Goal: Task Accomplishment & Management: Manage account settings

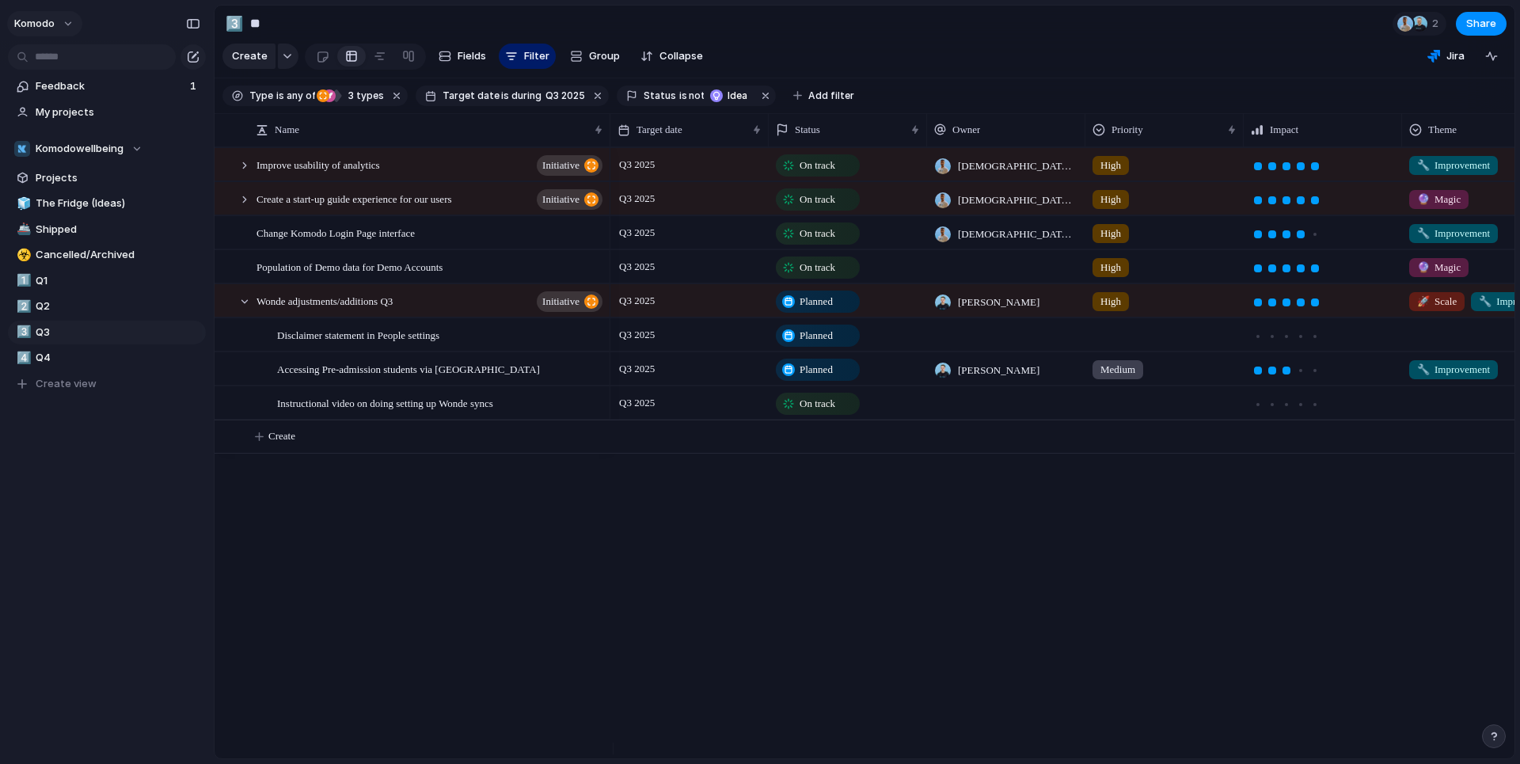
click at [47, 23] on span "Komodo" at bounding box center [34, 24] width 40 height 16
click at [448, 17] on div "Settings Invite members Change theme Sign out" at bounding box center [760, 382] width 1520 height 764
click at [74, 23] on button "Komodo" at bounding box center [44, 23] width 75 height 25
click at [66, 56] on span "Settings" at bounding box center [58, 59] width 44 height 16
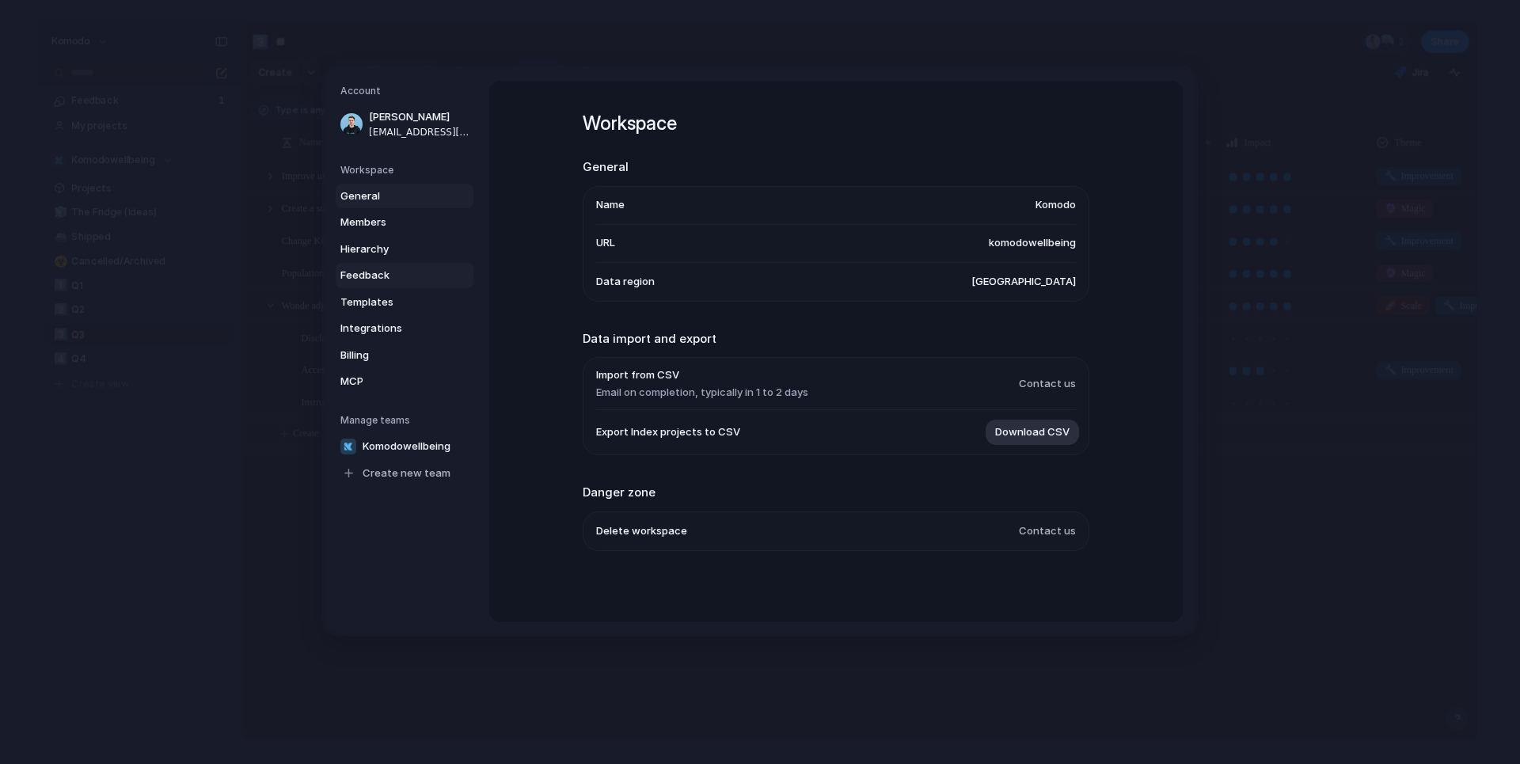
click at [375, 275] on span "Feedback" at bounding box center [390, 276] width 101 height 16
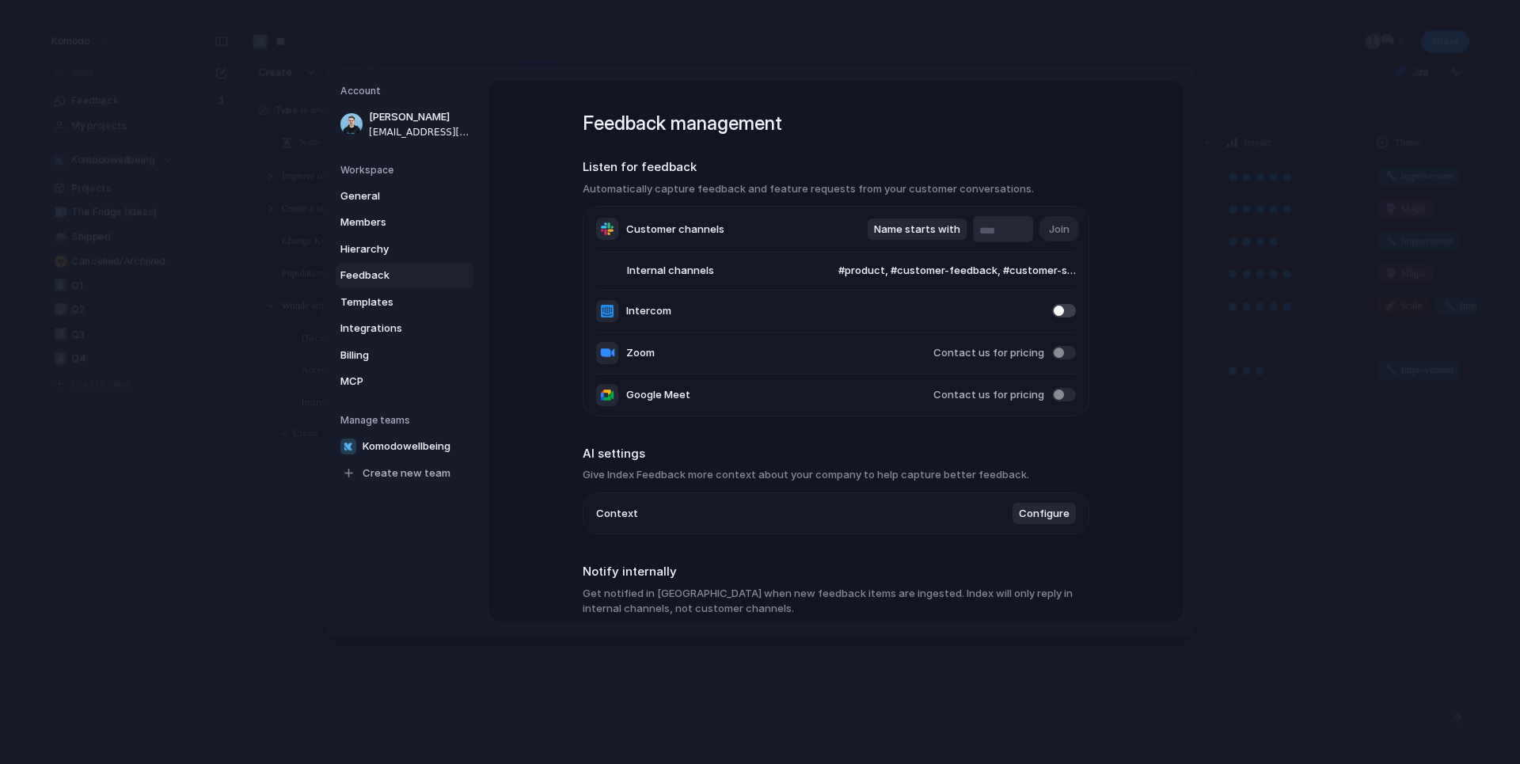
click at [1021, 271] on span "#product, #customer-feedback, #customer-support, #churned-schools, #closed-lost…" at bounding box center [941, 272] width 268 height 16
click at [745, 262] on div "#closed-lost-reasons #churned-schools #customer-support #customer-feedback #pro…" at bounding box center [760, 382] width 1520 height 764
click at [1030, 271] on span "#product, #customer-feedback, #customer-support, #churned-schools, #closed-lost…" at bounding box center [941, 272] width 268 height 16
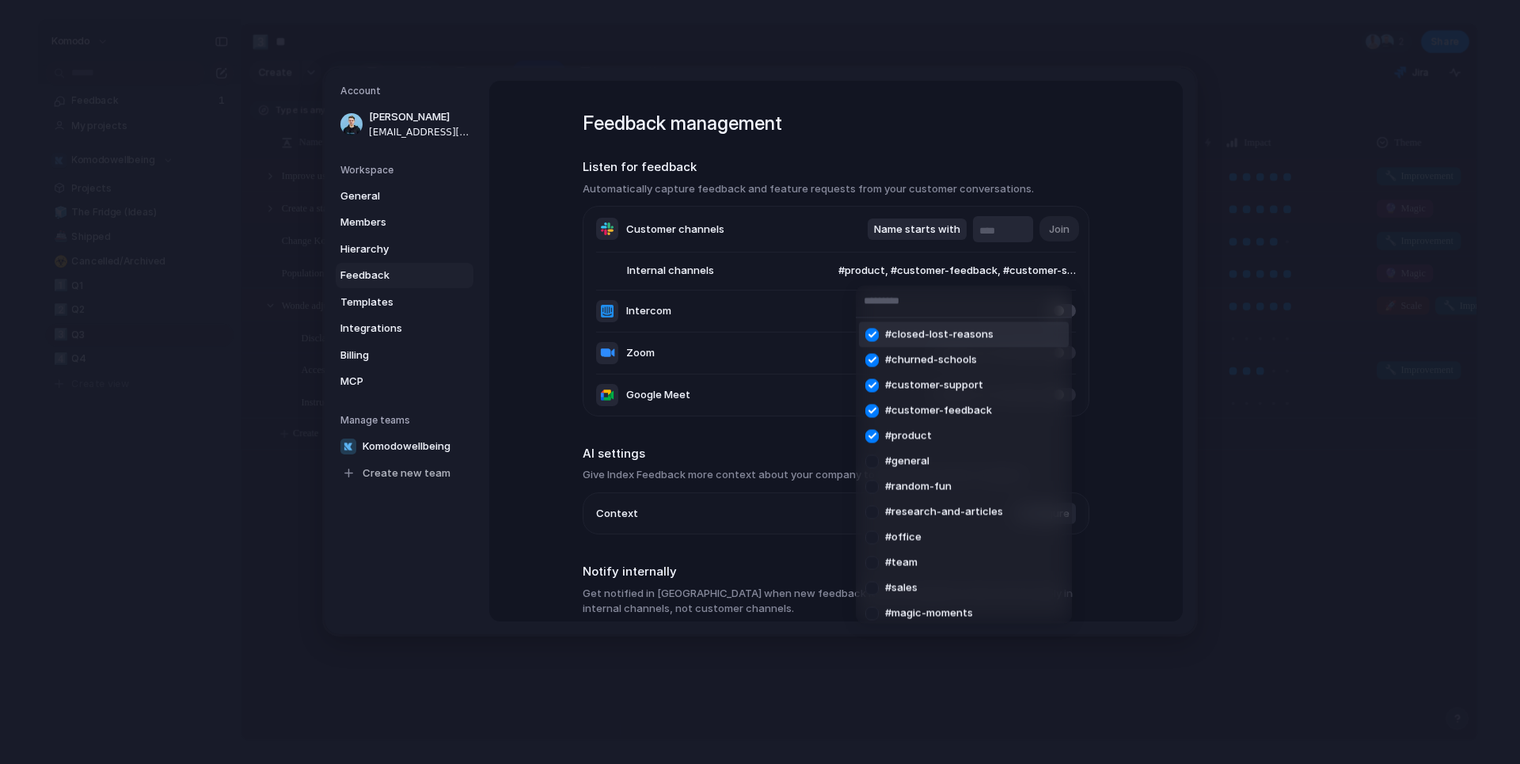
click at [1126, 250] on div "#closed-lost-reasons #churned-schools #customer-support #customer-feedback #pro…" at bounding box center [760, 382] width 1520 height 764
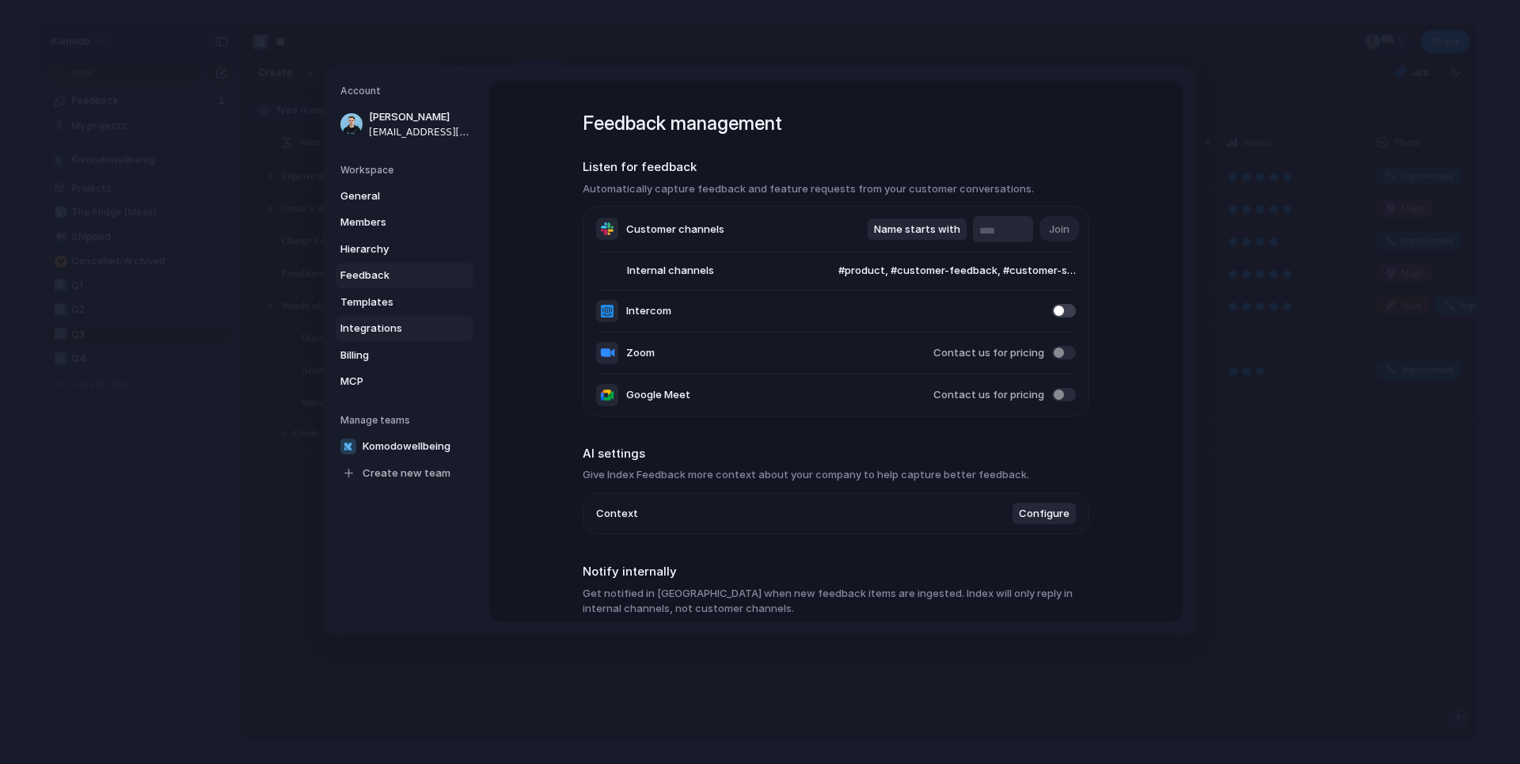
click at [349, 328] on span "Integrations" at bounding box center [390, 329] width 101 height 16
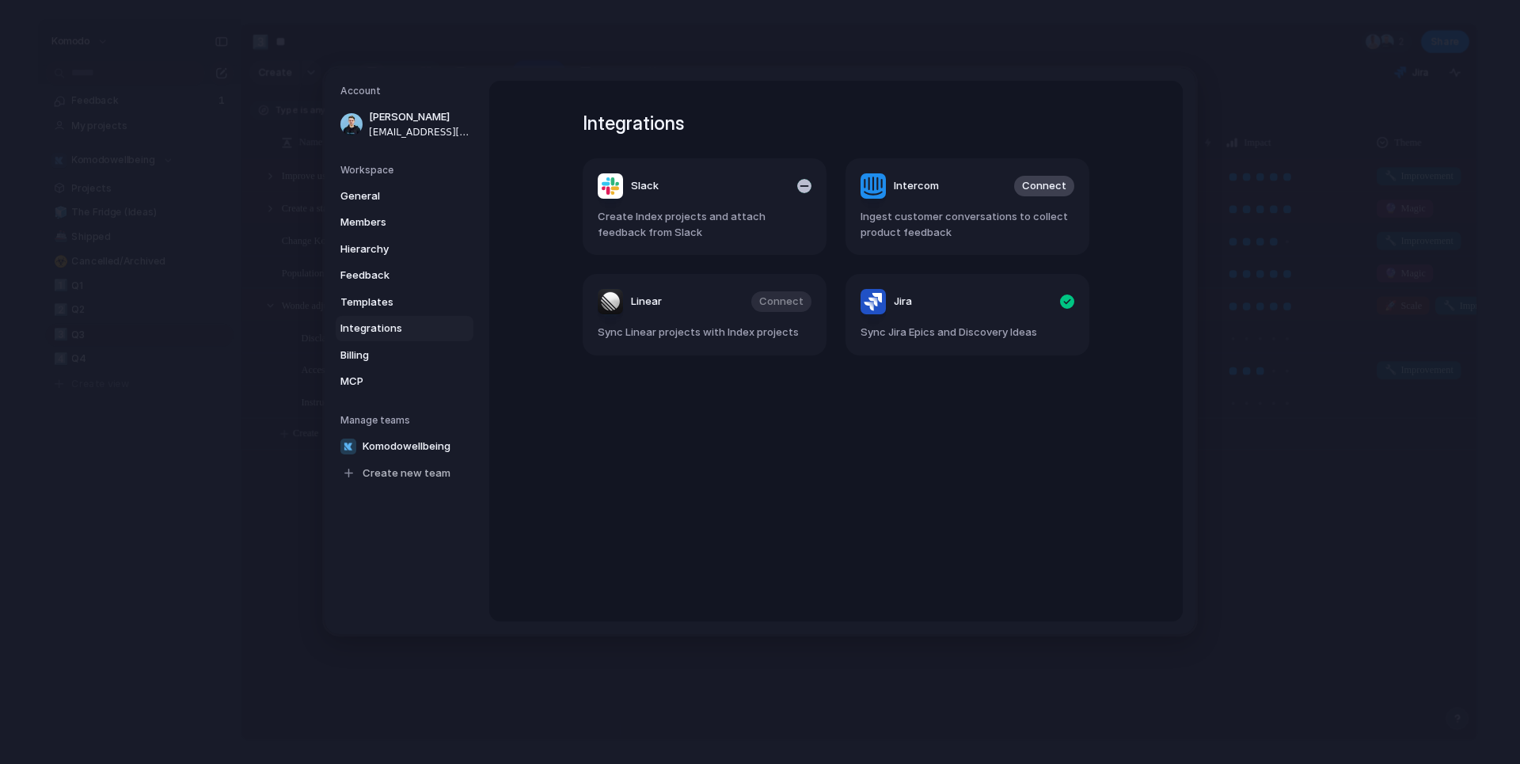
click at [723, 190] on header "Slack" at bounding box center [705, 185] width 214 height 25
click at [377, 279] on span "Feedback" at bounding box center [390, 276] width 101 height 16
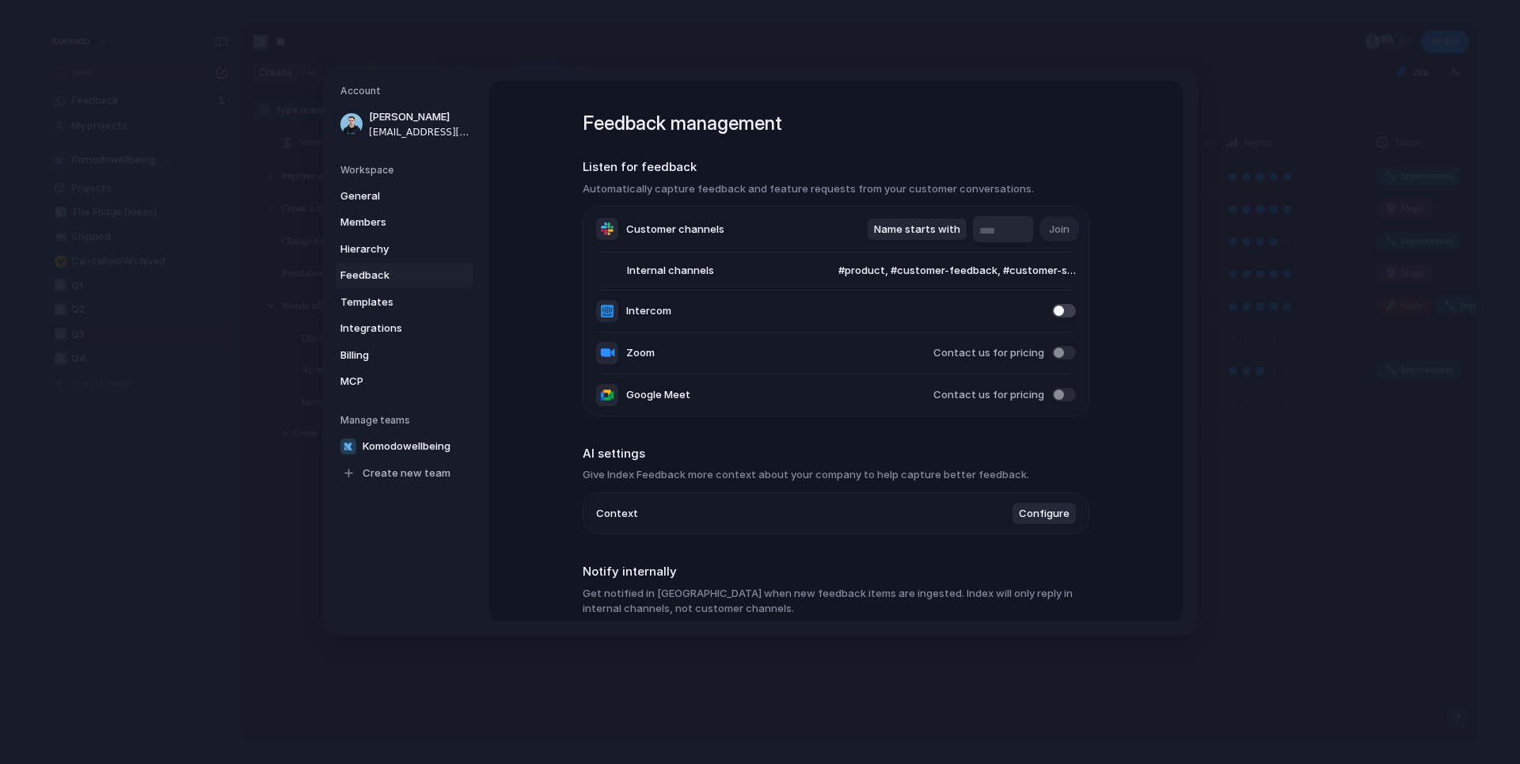
click at [1038, 277] on span "#product, #customer-feedback, #customer-support, #churned-schools, #closed-lost…" at bounding box center [941, 272] width 268 height 16
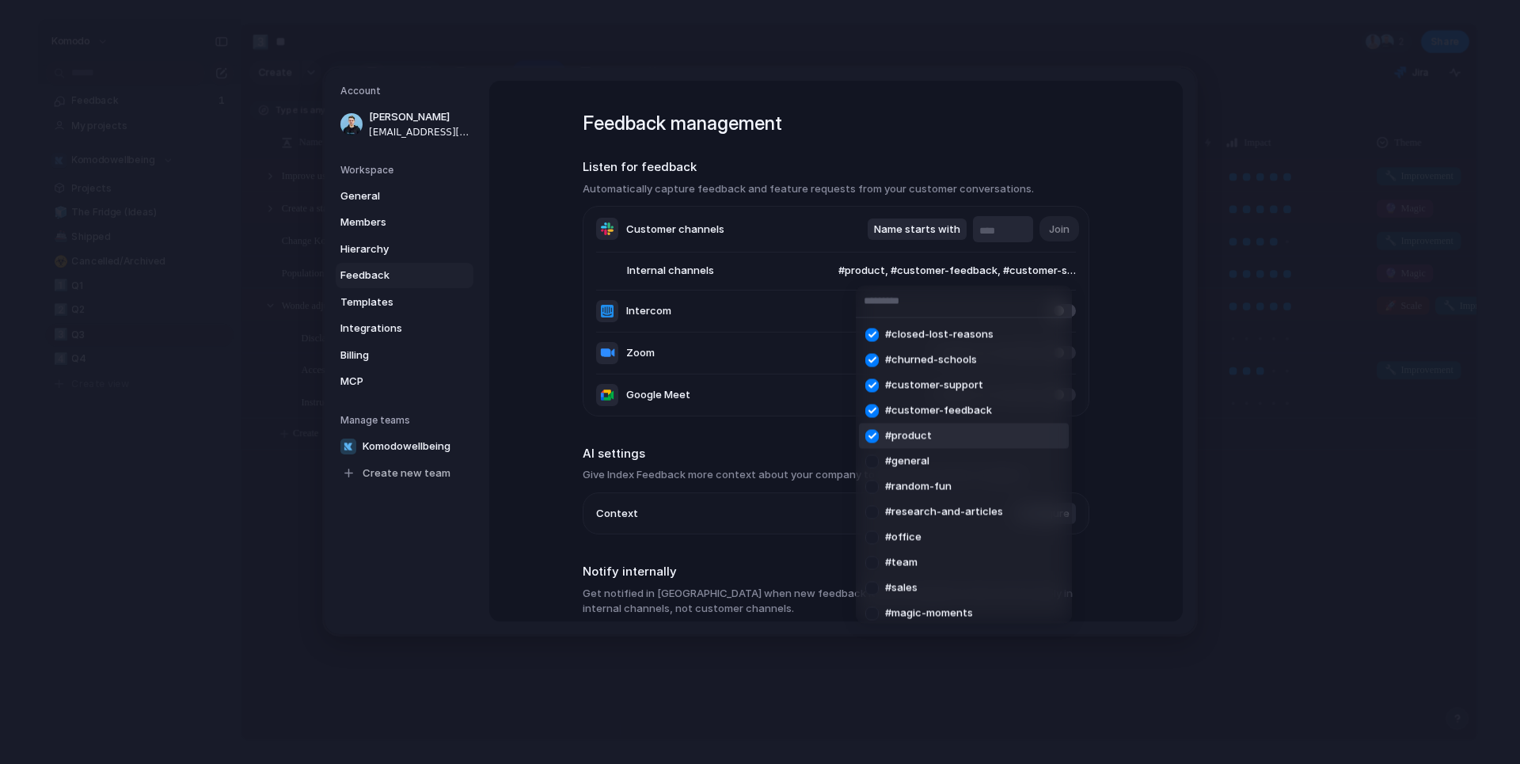
click at [872, 433] on div at bounding box center [872, 436] width 28 height 28
click at [869, 405] on div at bounding box center [872, 411] width 28 height 28
click at [871, 382] on div at bounding box center [872, 385] width 28 height 28
click at [871, 357] on div at bounding box center [872, 360] width 28 height 28
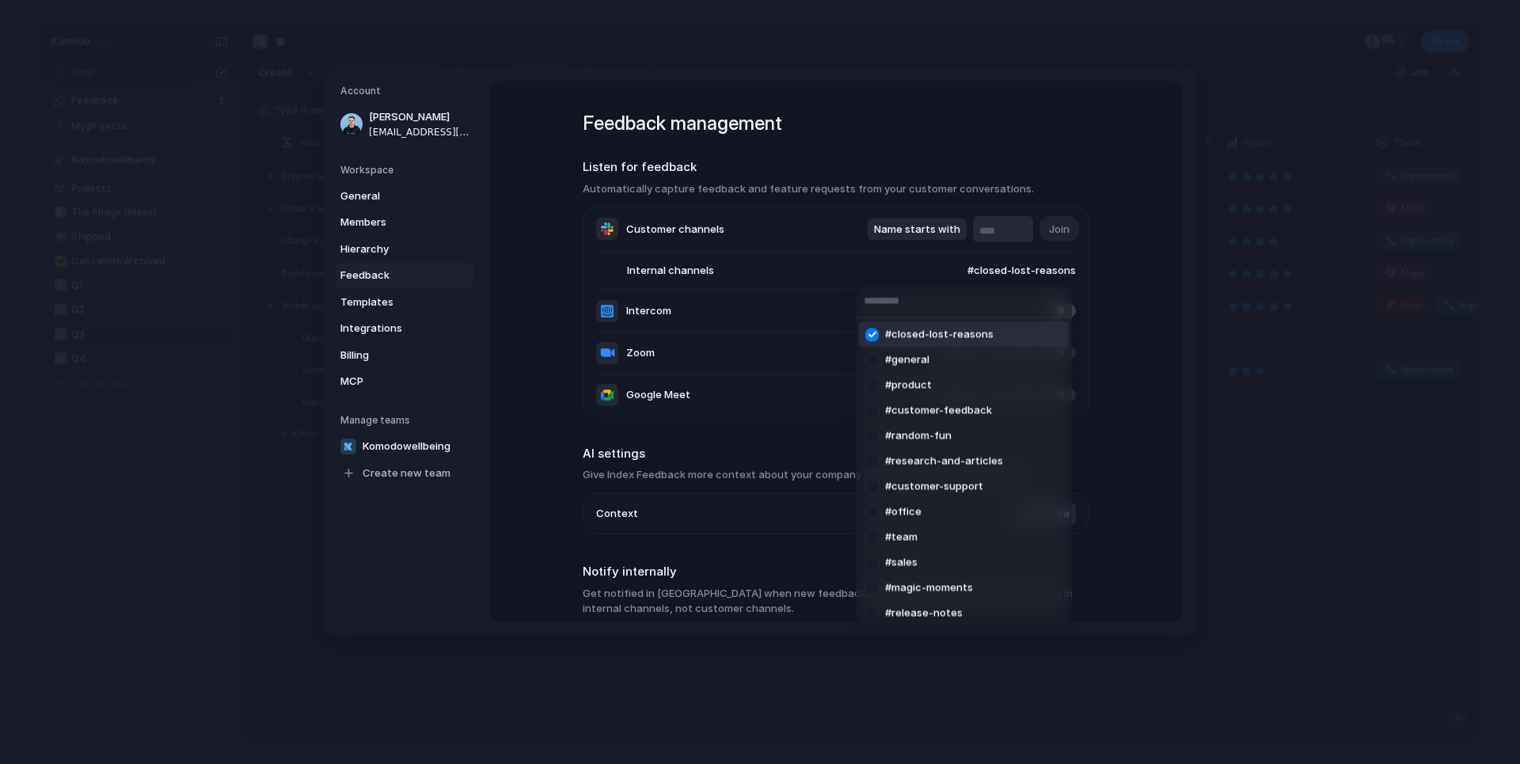
click at [870, 328] on div at bounding box center [872, 335] width 28 height 28
click at [848, 261] on div "#general #product #customer-feedback #random-fun #research-and-articles #custom…" at bounding box center [760, 382] width 1520 height 764
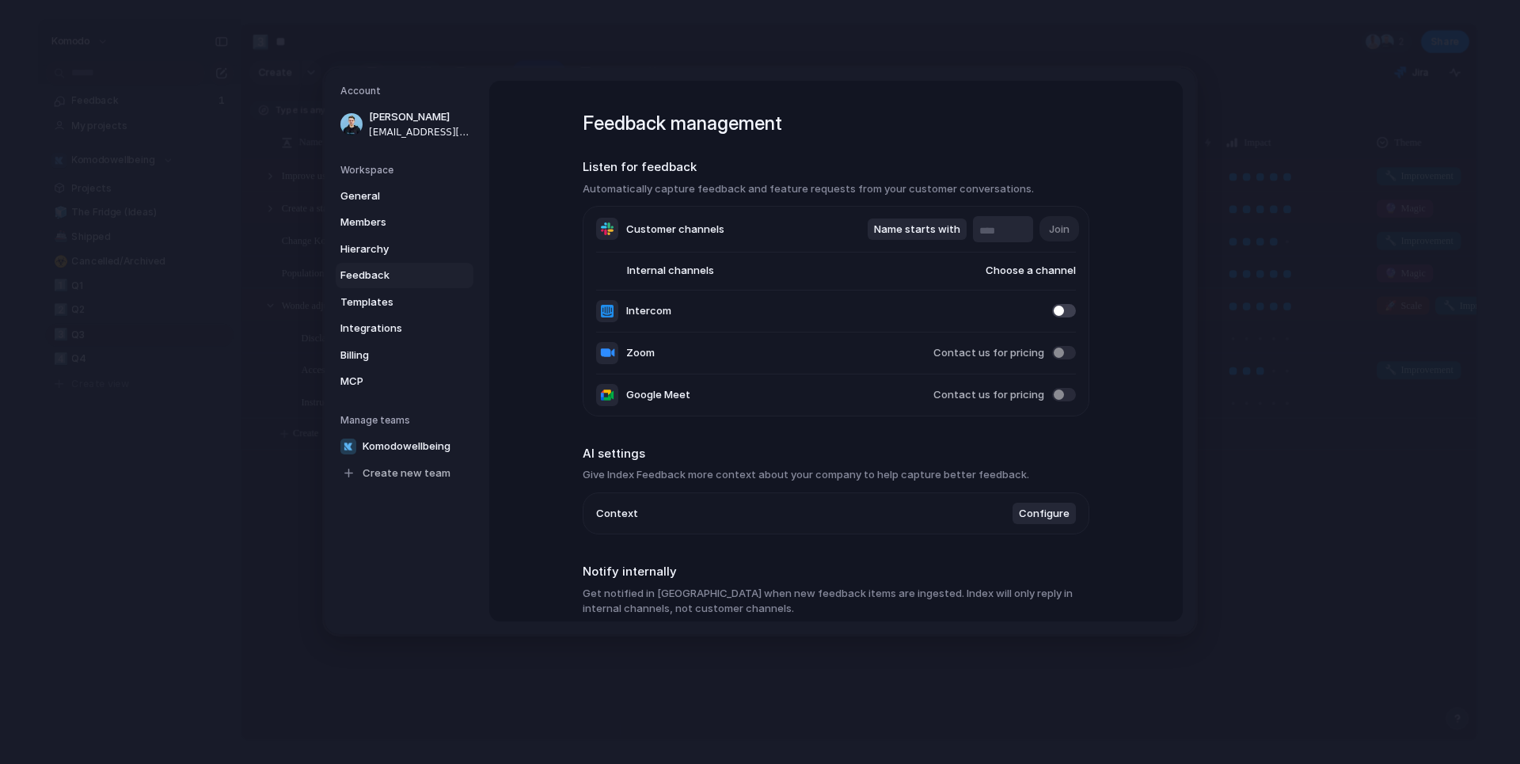
click at [1015, 271] on span "Choose a channel" at bounding box center [1014, 272] width 121 height 16
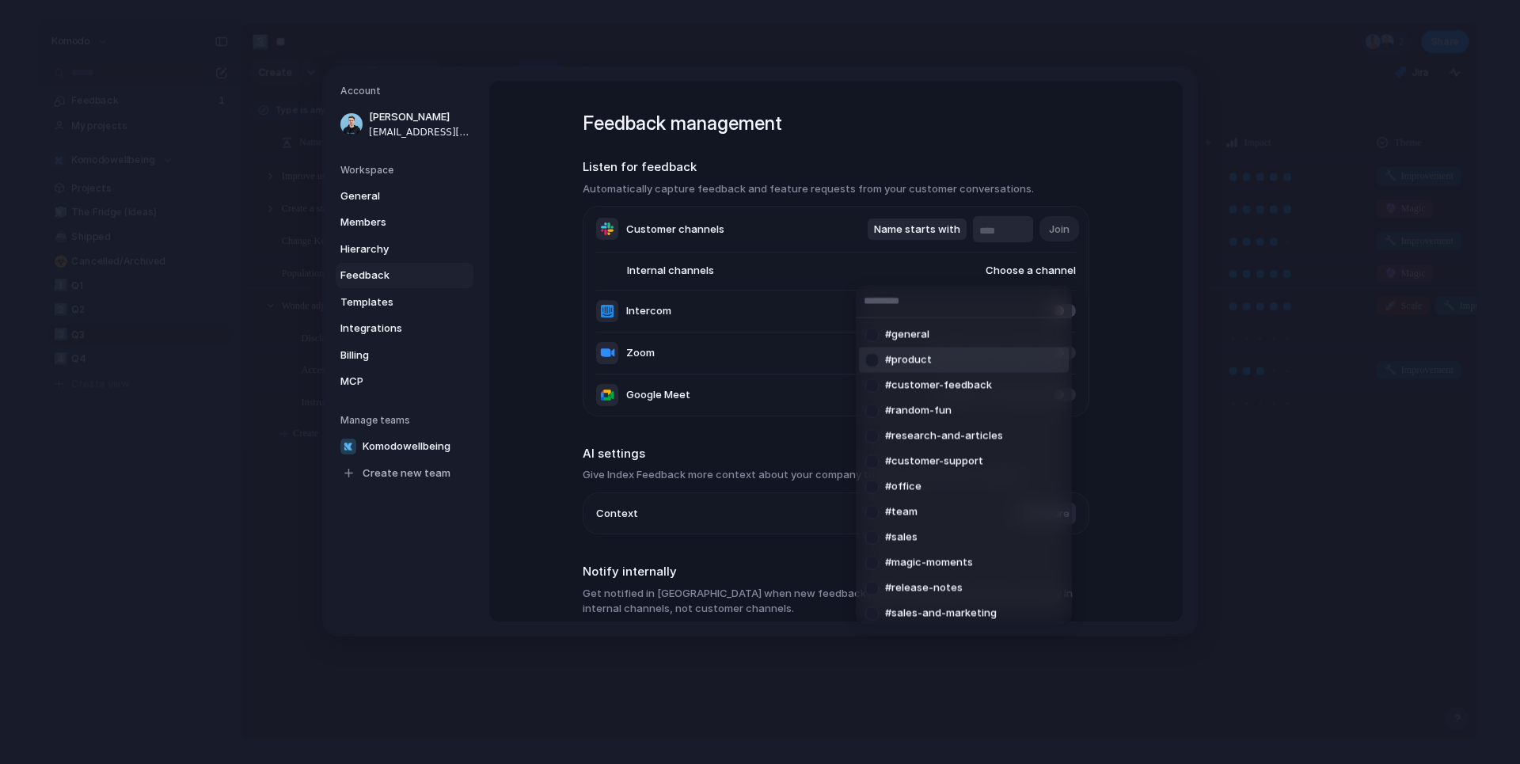
click at [873, 358] on div at bounding box center [872, 360] width 28 height 28
click at [877, 388] on div at bounding box center [872, 385] width 28 height 28
click at [876, 461] on div at bounding box center [872, 461] width 28 height 28
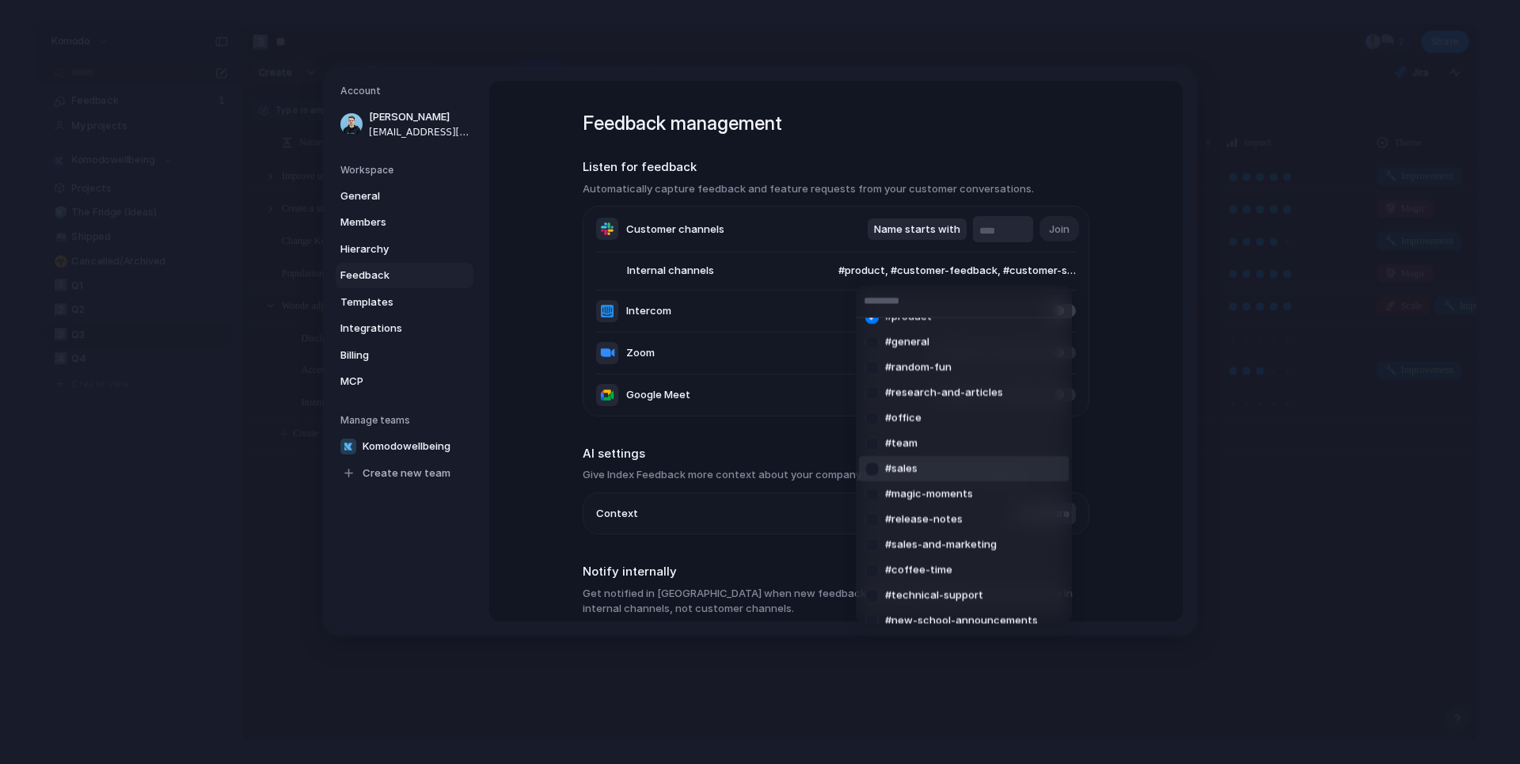
scroll to position [74, 0]
click at [874, 490] on div at bounding box center [872, 488] width 28 height 28
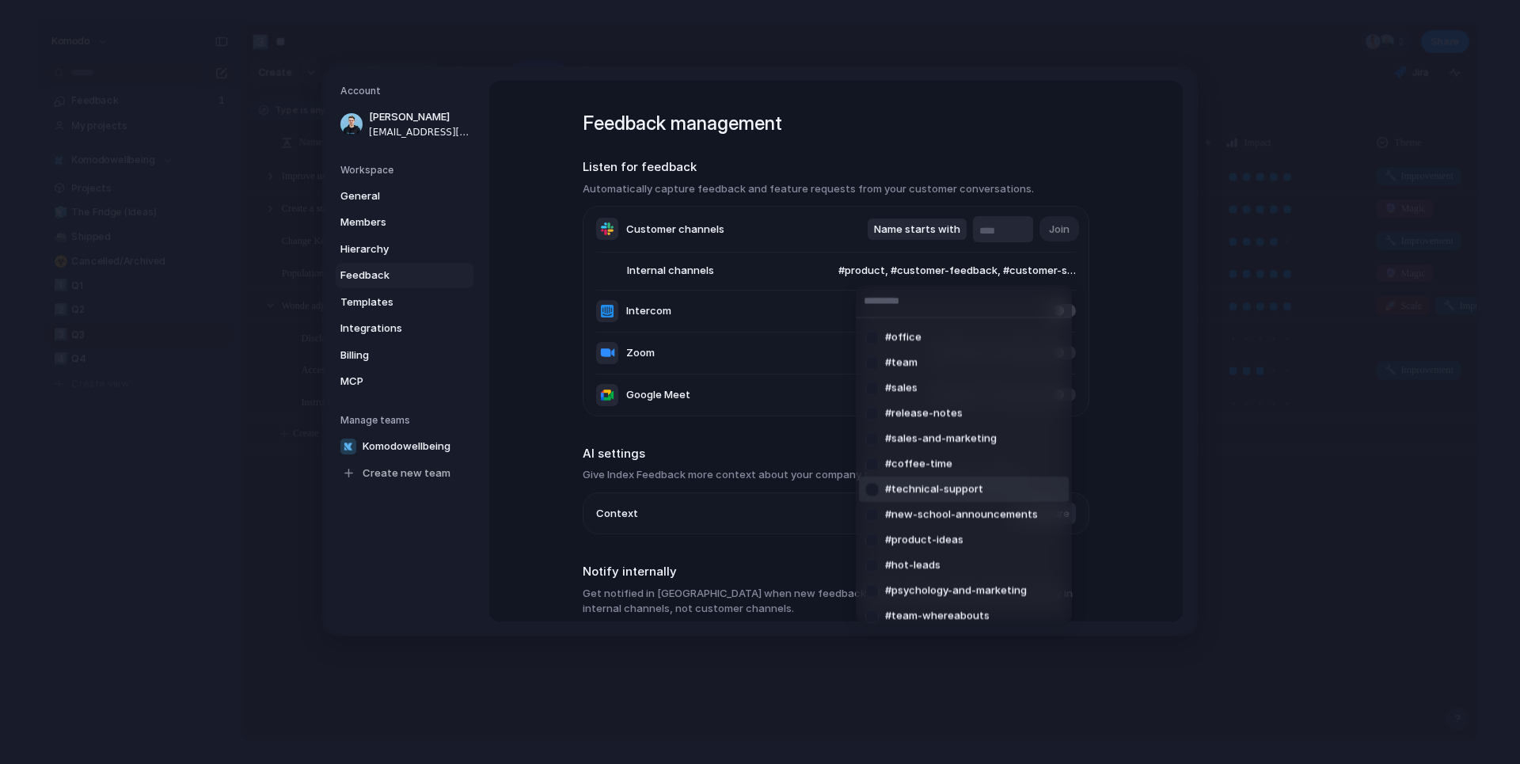
scroll to position [180, 0]
click at [870, 480] on div at bounding box center [872, 483] width 28 height 28
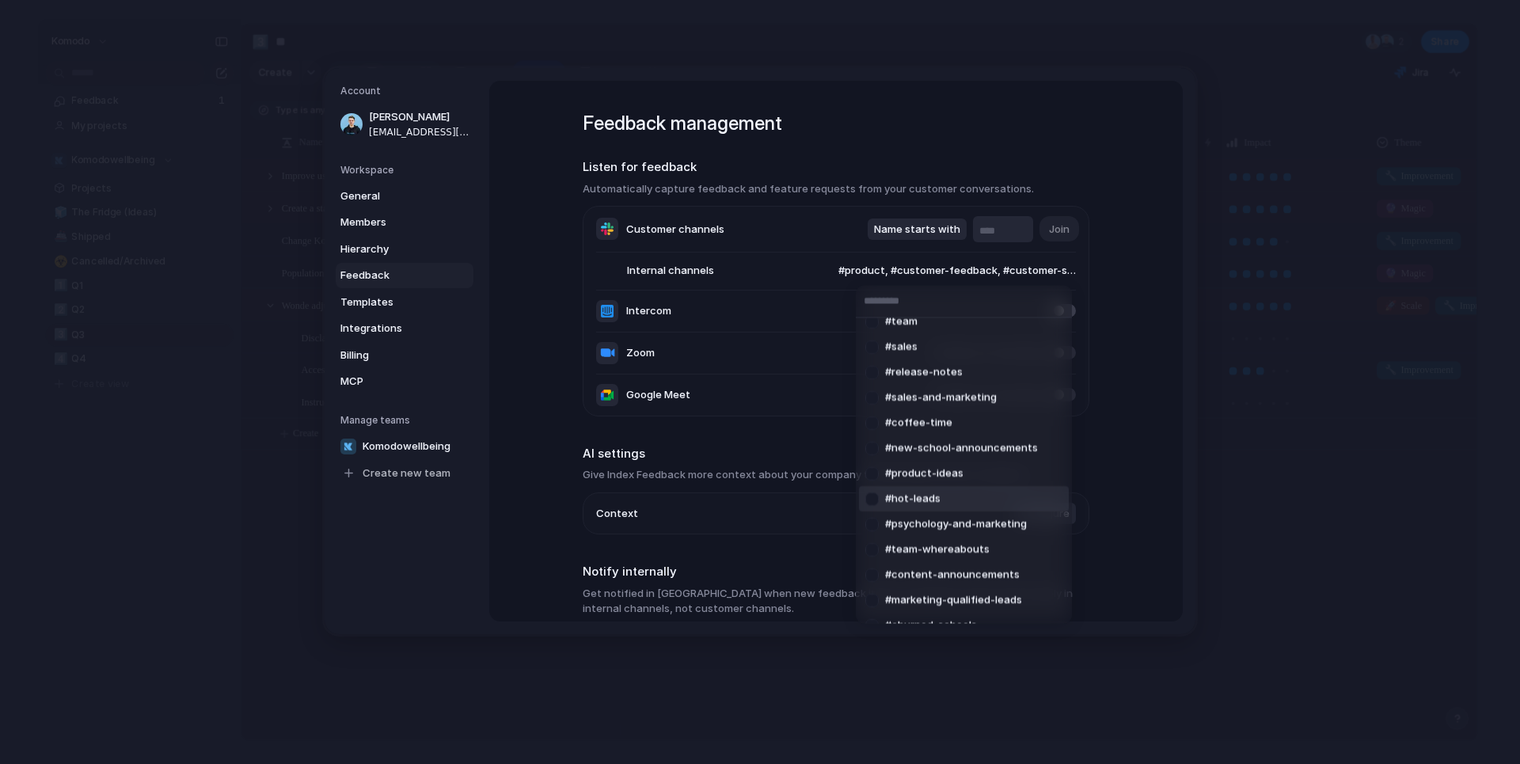
scroll to position [287, 0]
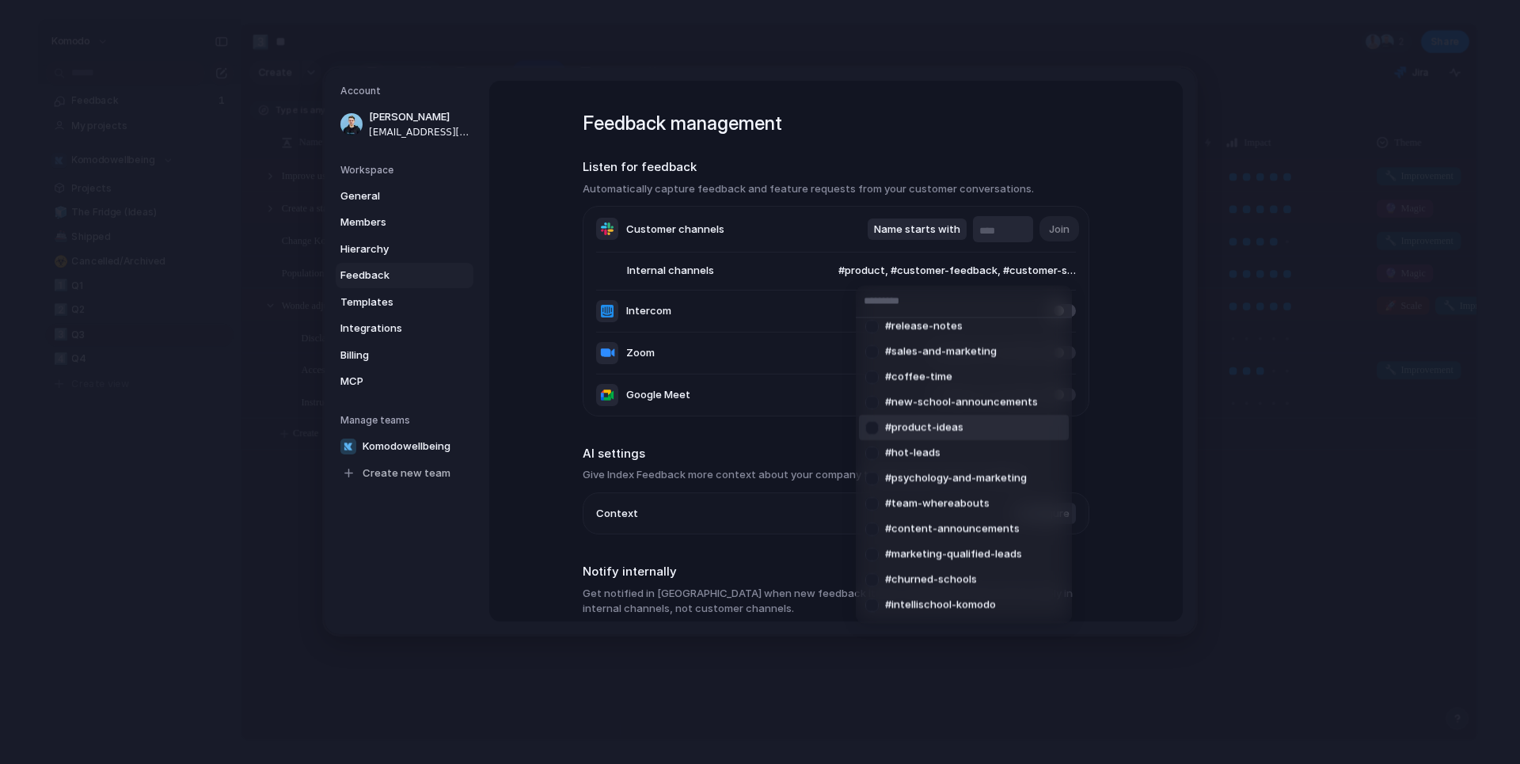
click at [871, 427] on div at bounding box center [872, 427] width 28 height 28
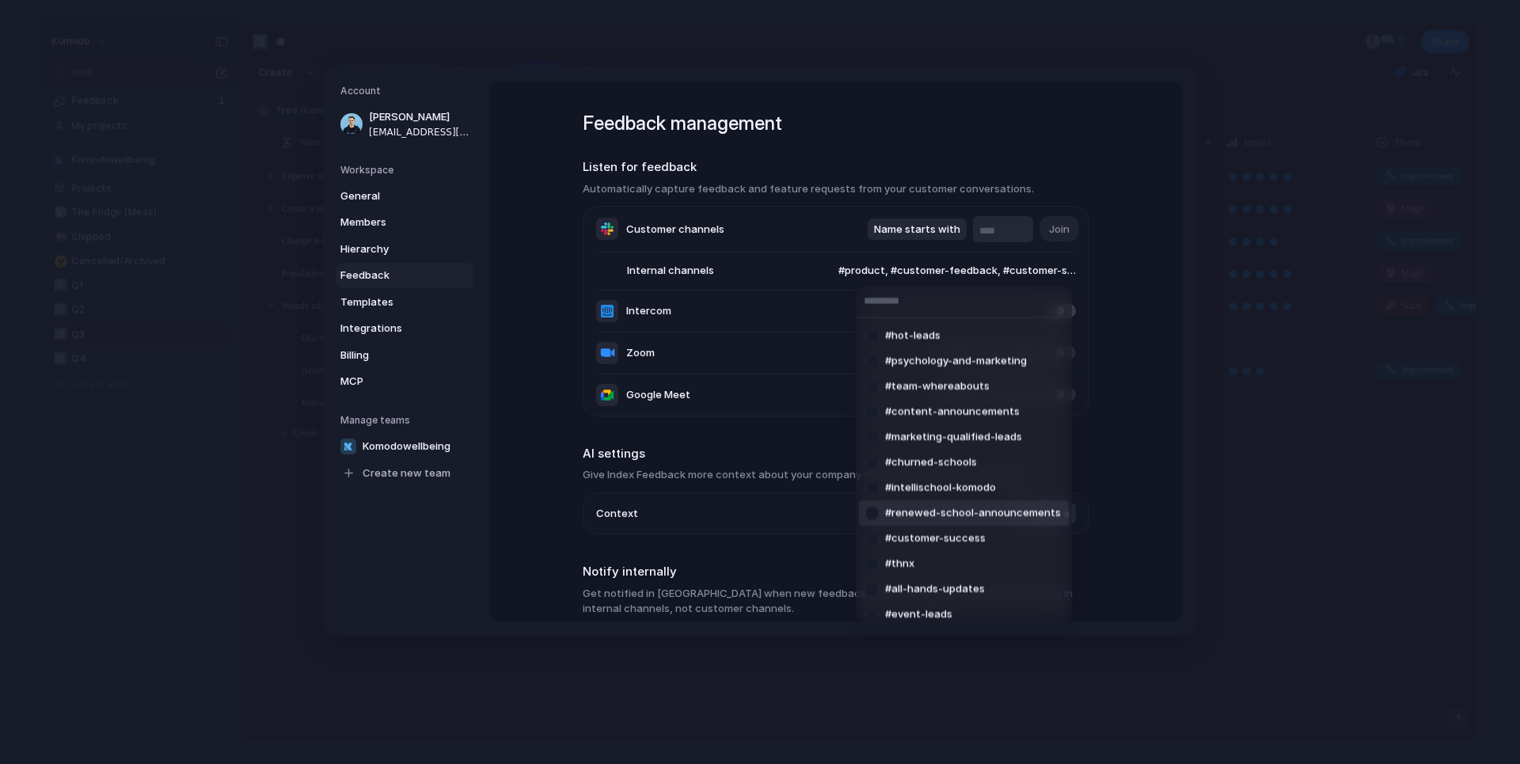
scroll to position [413, 0]
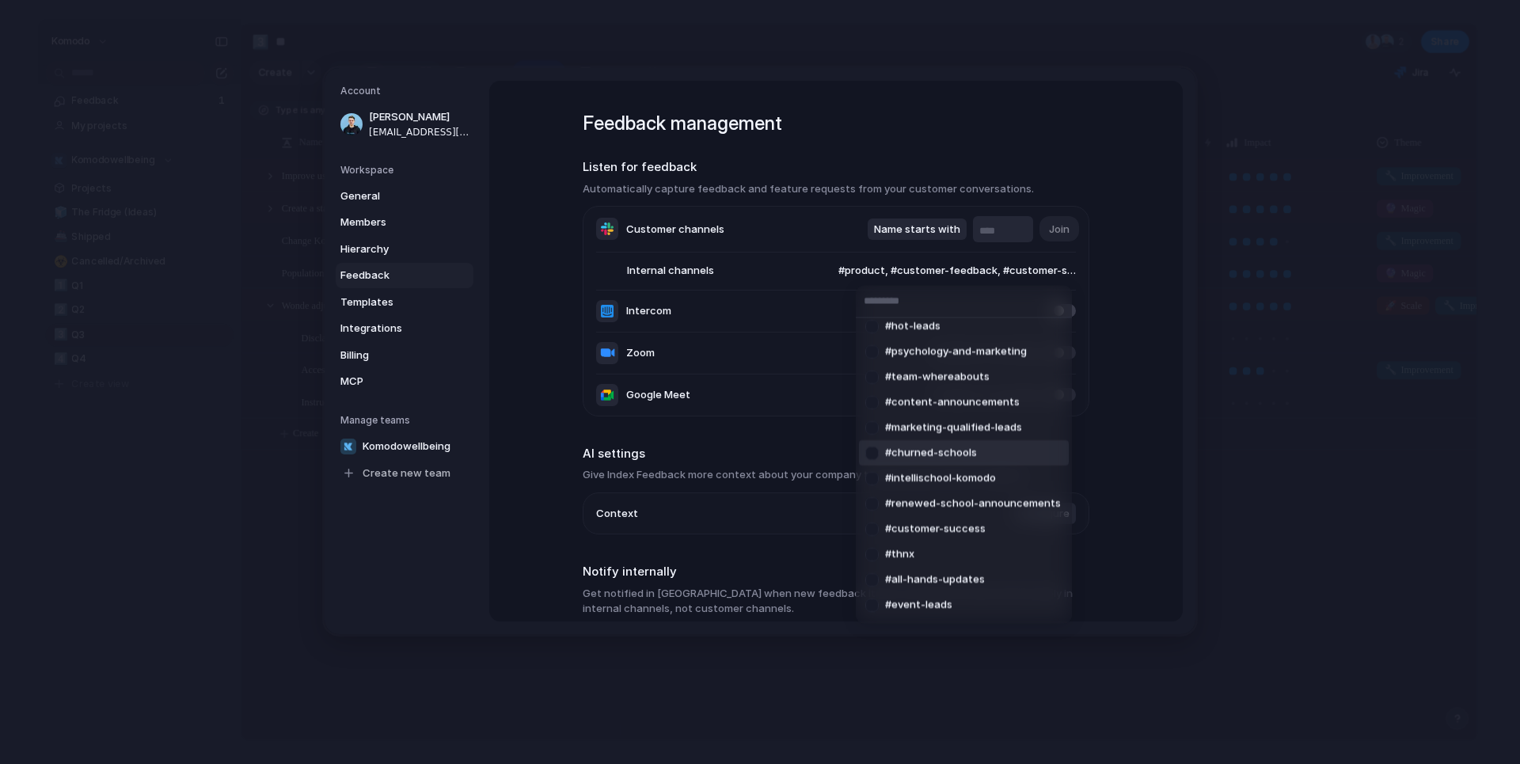
click at [870, 453] on div at bounding box center [872, 453] width 28 height 28
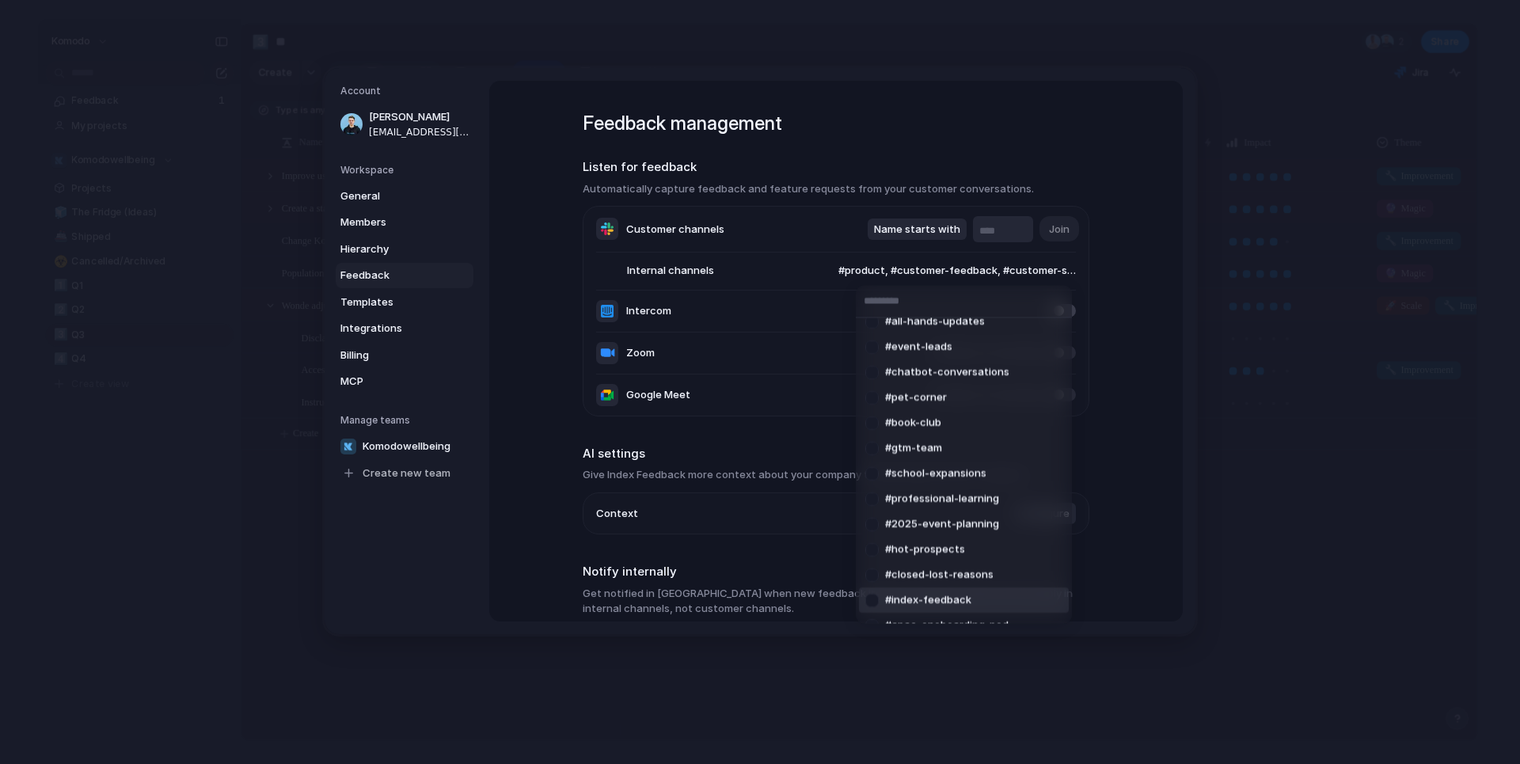
scroll to position [710, 0]
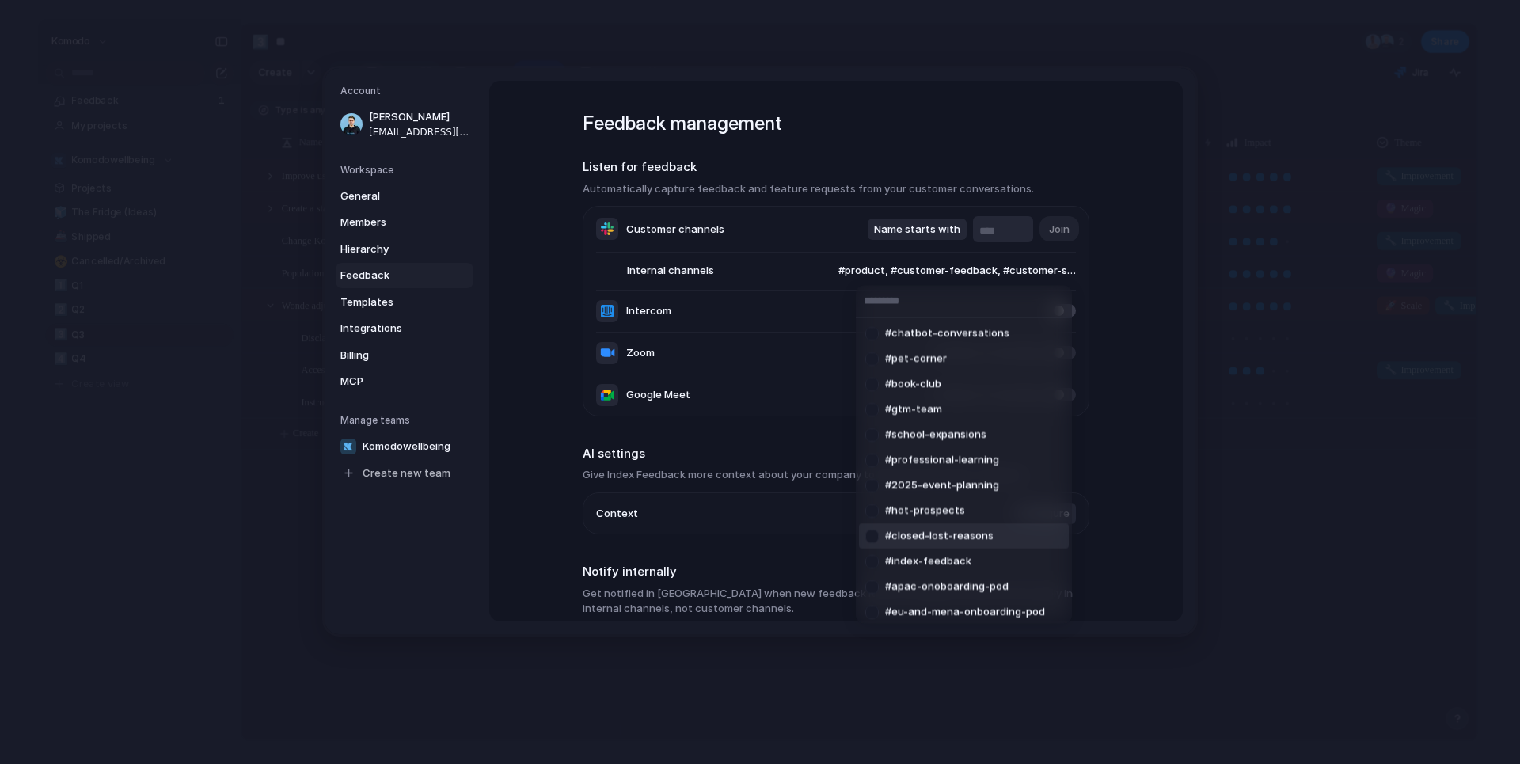
click at [871, 538] on div at bounding box center [872, 536] width 28 height 28
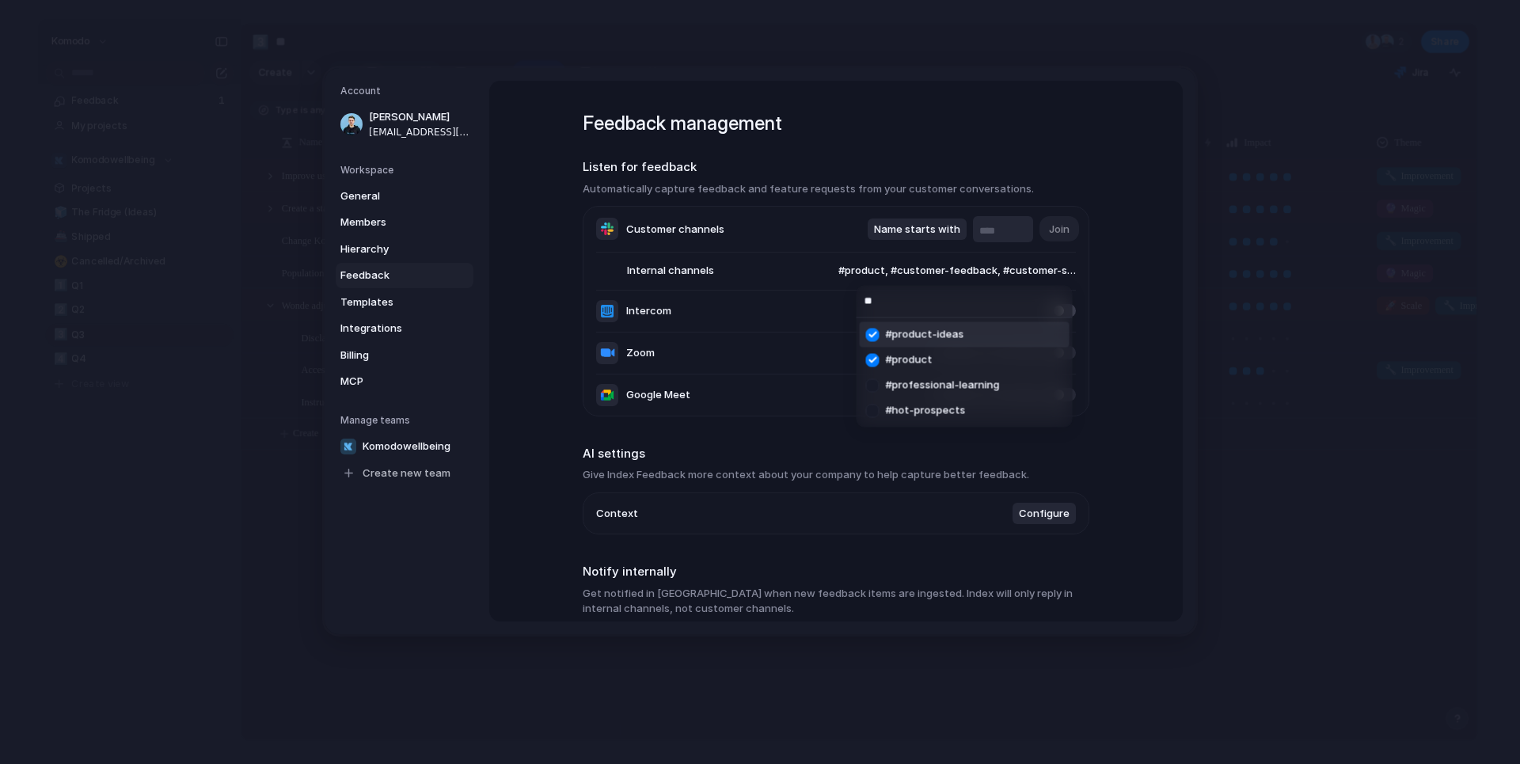
scroll to position [0, 0]
type input "*"
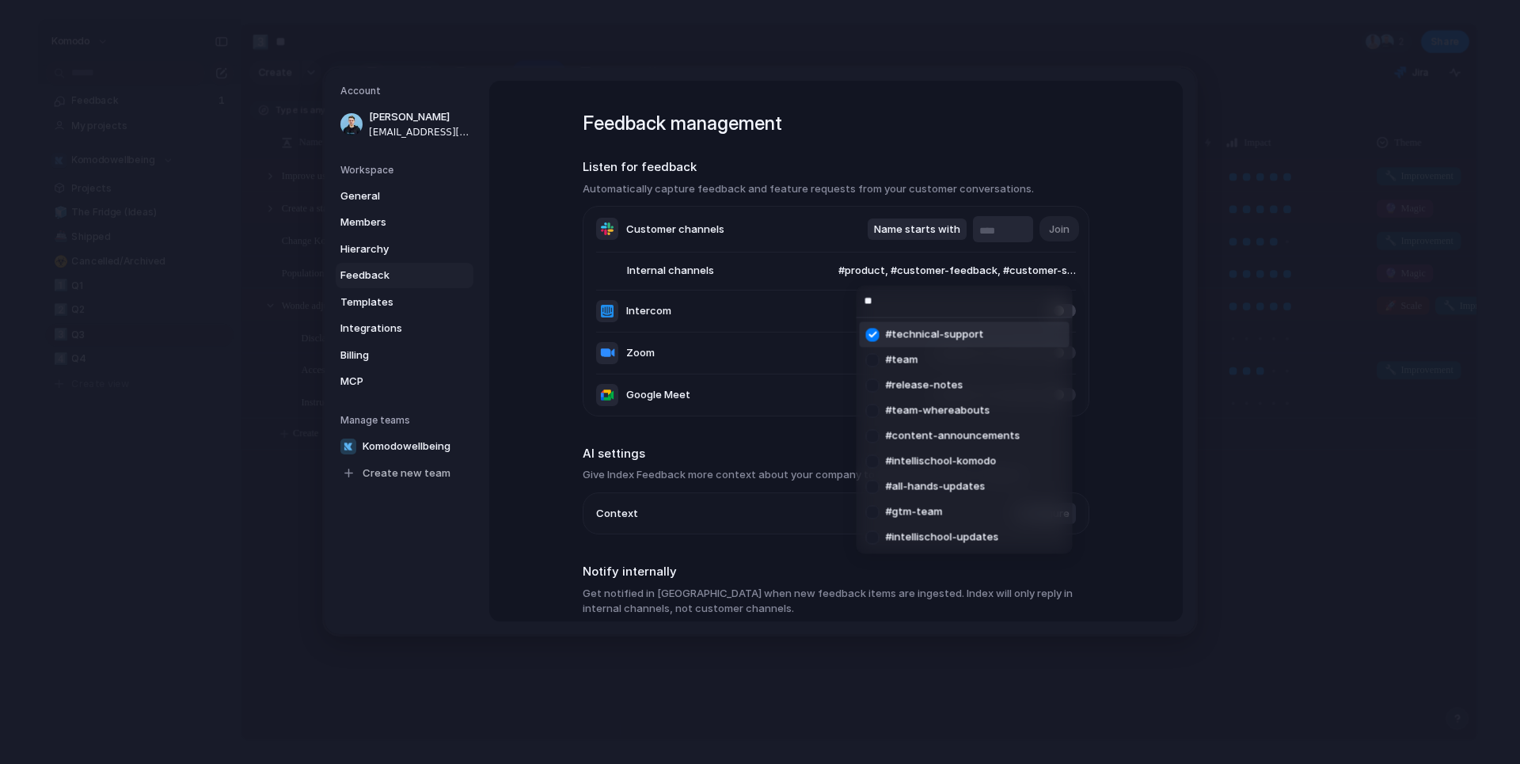
type input "*"
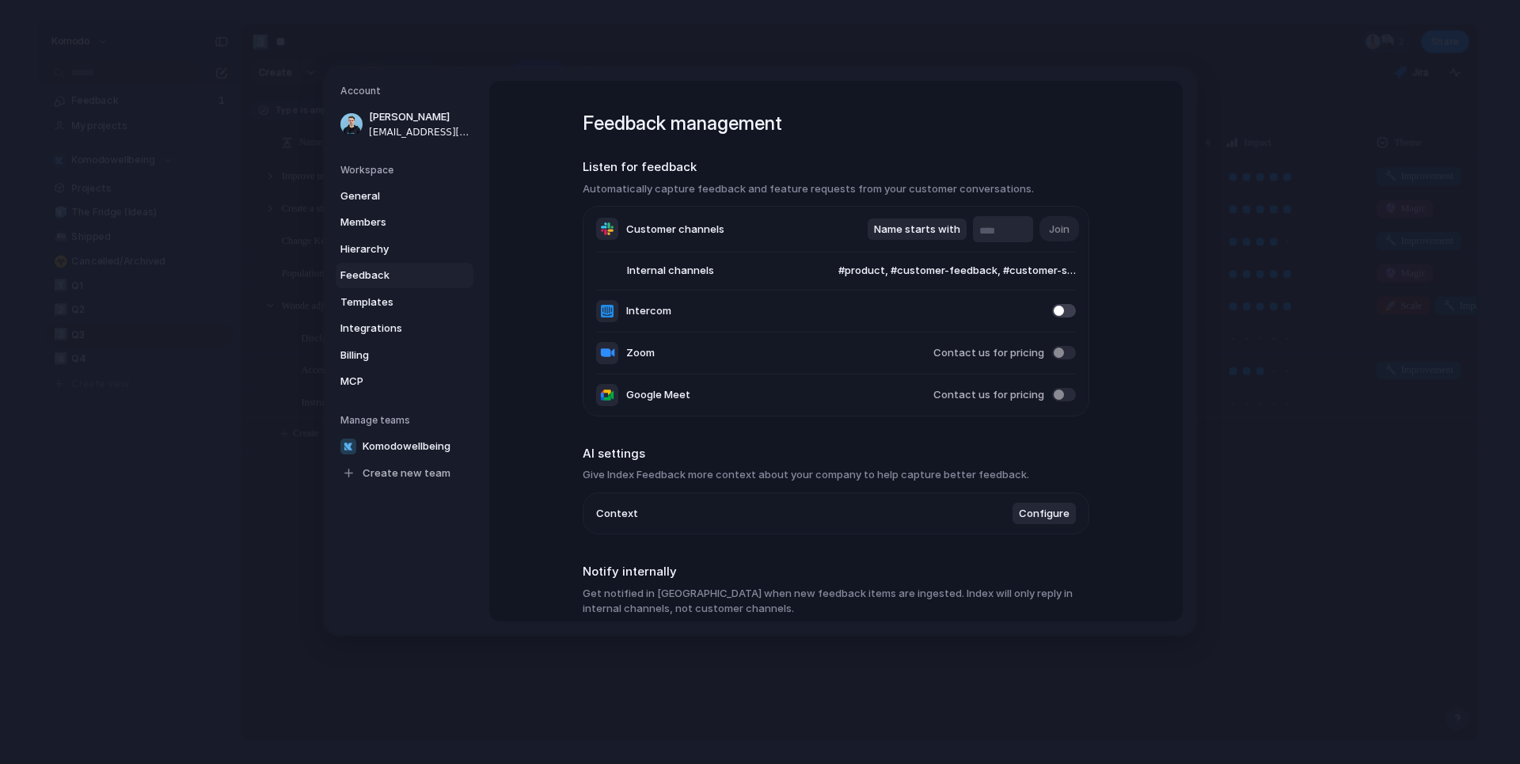
click at [1121, 275] on div "#closed-lost-reasons #churned-schools #product-ideas #technical-support #magic-…" at bounding box center [760, 382] width 1520 height 764
click at [1035, 276] on span "#product, #customer-feedback, #customer-support, #magic-moments, #technical-sup…" at bounding box center [941, 272] width 268 height 16
click at [373, 357] on div "#closed-lost-reasons #churned-schools #product-ideas #technical-support #magic-…" at bounding box center [760, 382] width 1520 height 764
click at [366, 331] on span "Integrations" at bounding box center [390, 329] width 101 height 16
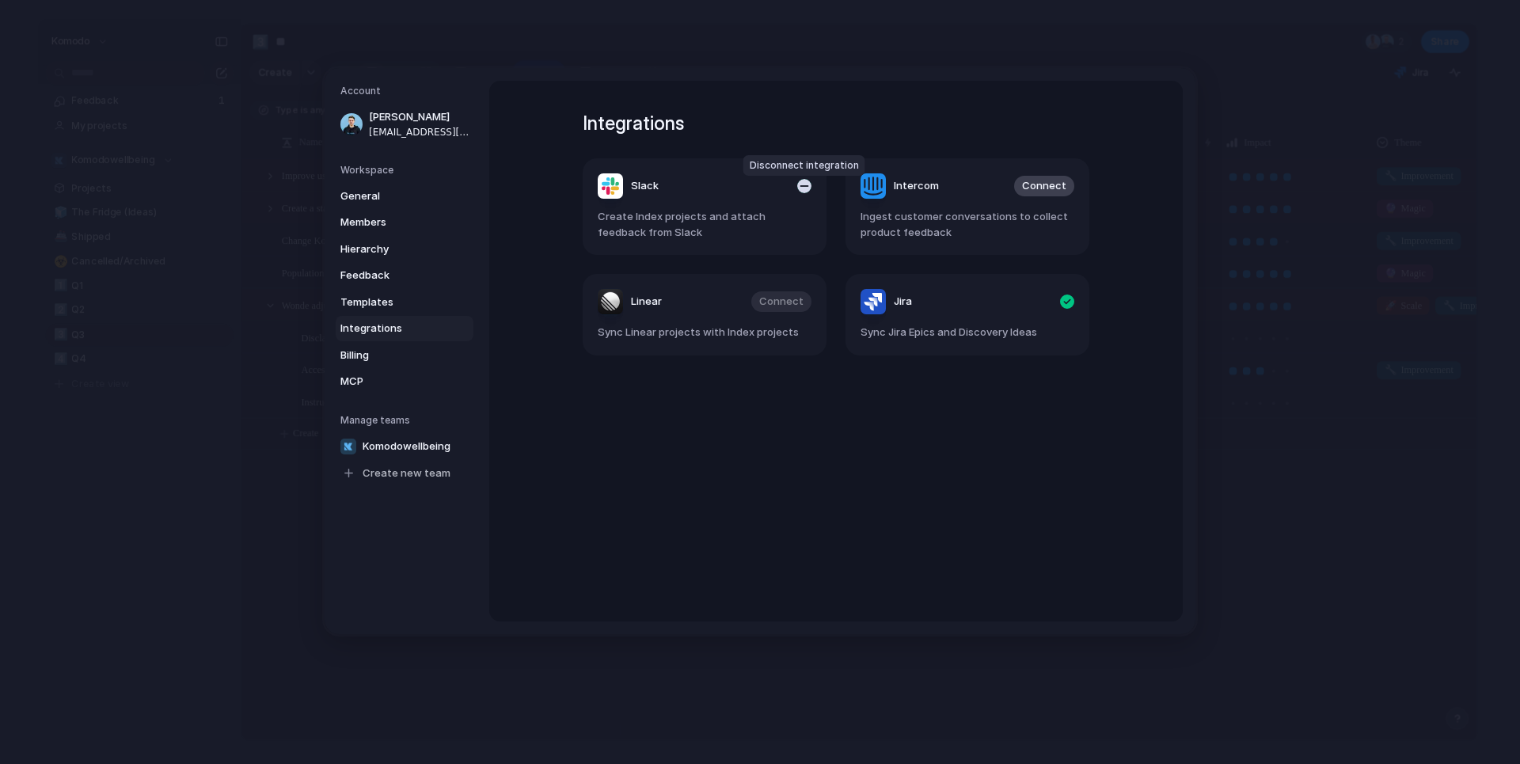
click at [800, 188] on div "button" at bounding box center [804, 186] width 14 height 14
click at [780, 184] on span "Connect" at bounding box center [781, 187] width 44 height 16
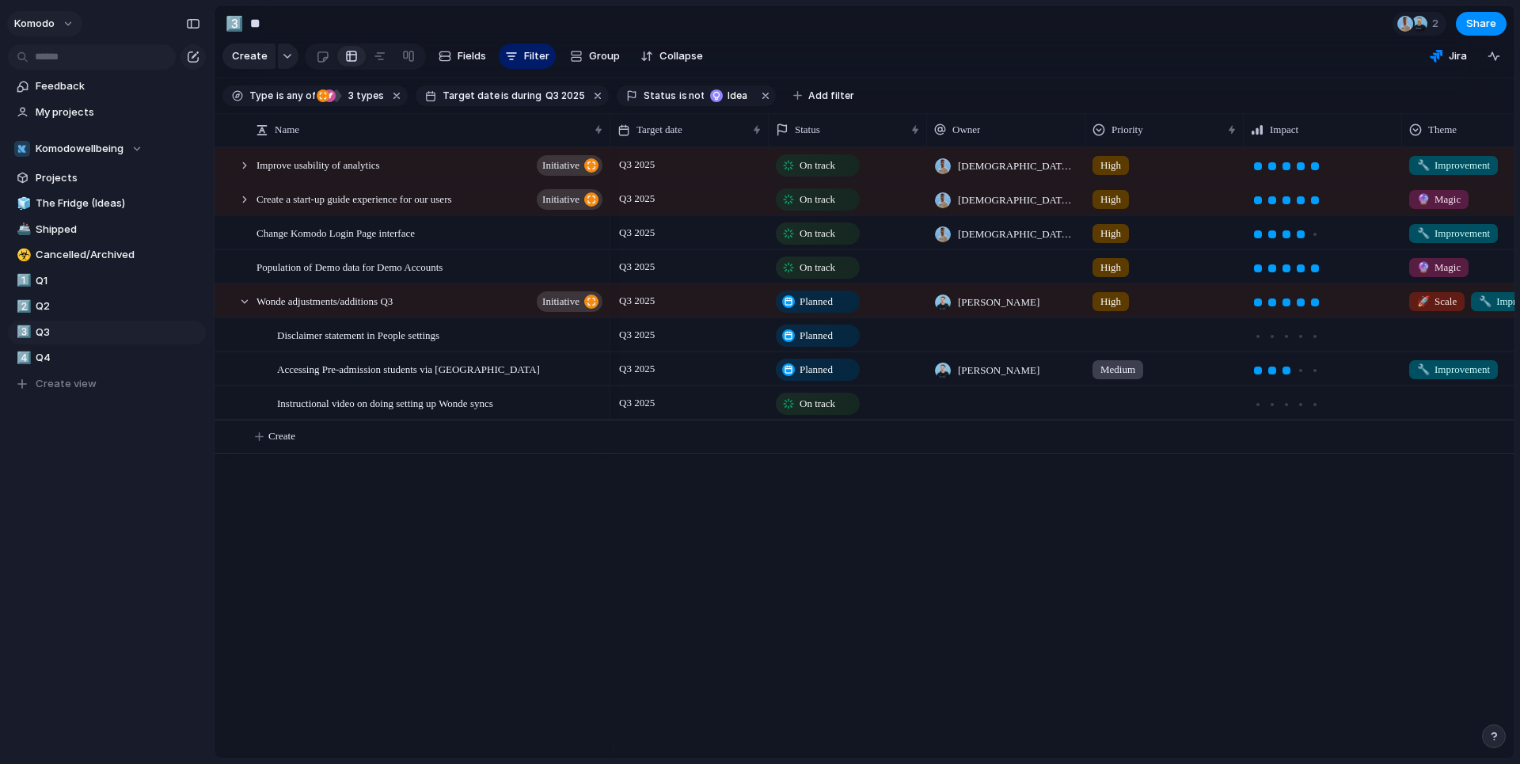
click at [58, 22] on button "Komodo" at bounding box center [44, 23] width 75 height 25
click at [64, 58] on span "Settings" at bounding box center [58, 59] width 44 height 16
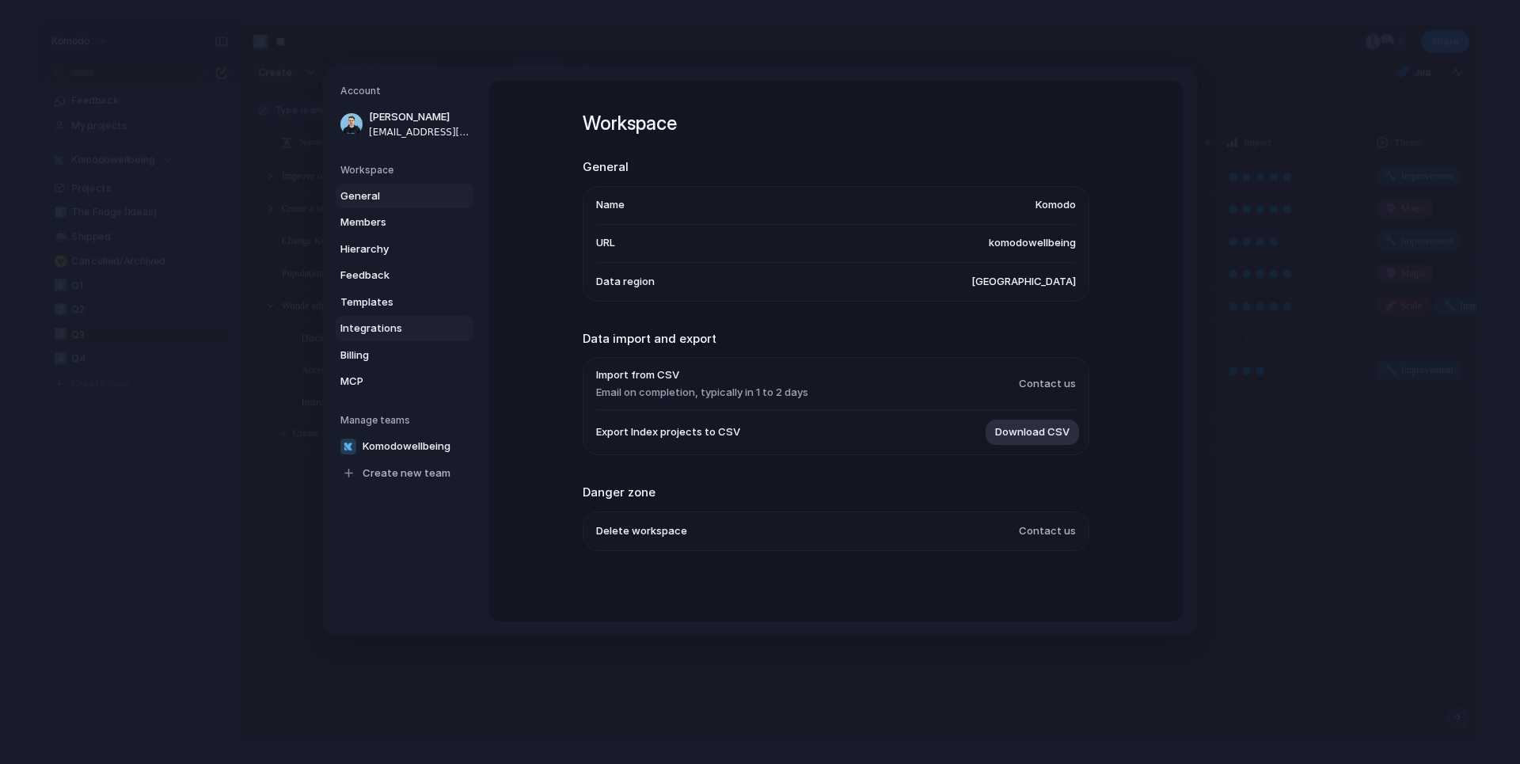
click at [356, 329] on span "Integrations" at bounding box center [390, 329] width 101 height 16
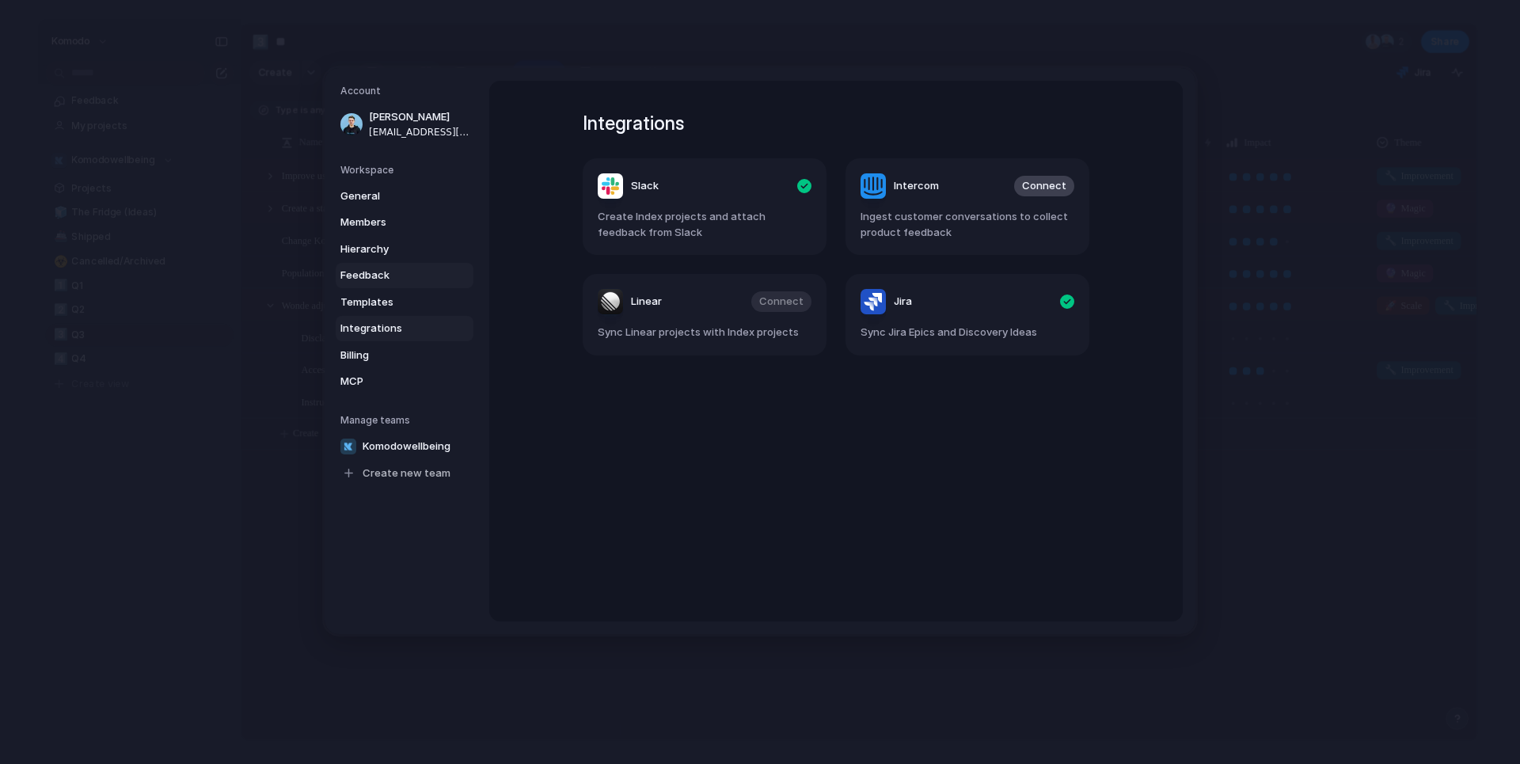
click at [362, 271] on span "Feedback" at bounding box center [390, 276] width 101 height 16
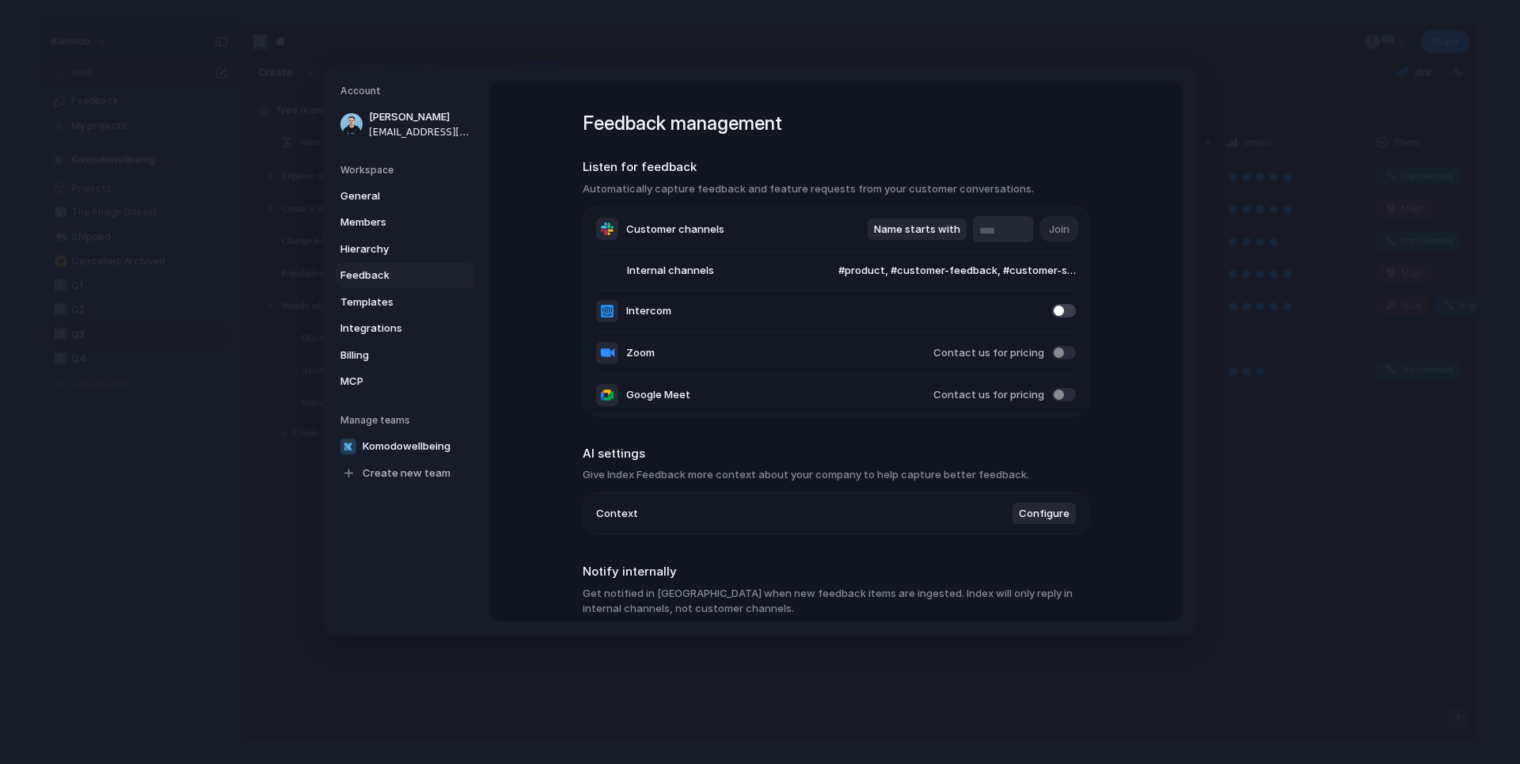
click at [1035, 275] on span "#product, #customer-feedback, #customer-support, #magic-moments, #technical-sup…" at bounding box center [941, 272] width 268 height 16
type input "*"
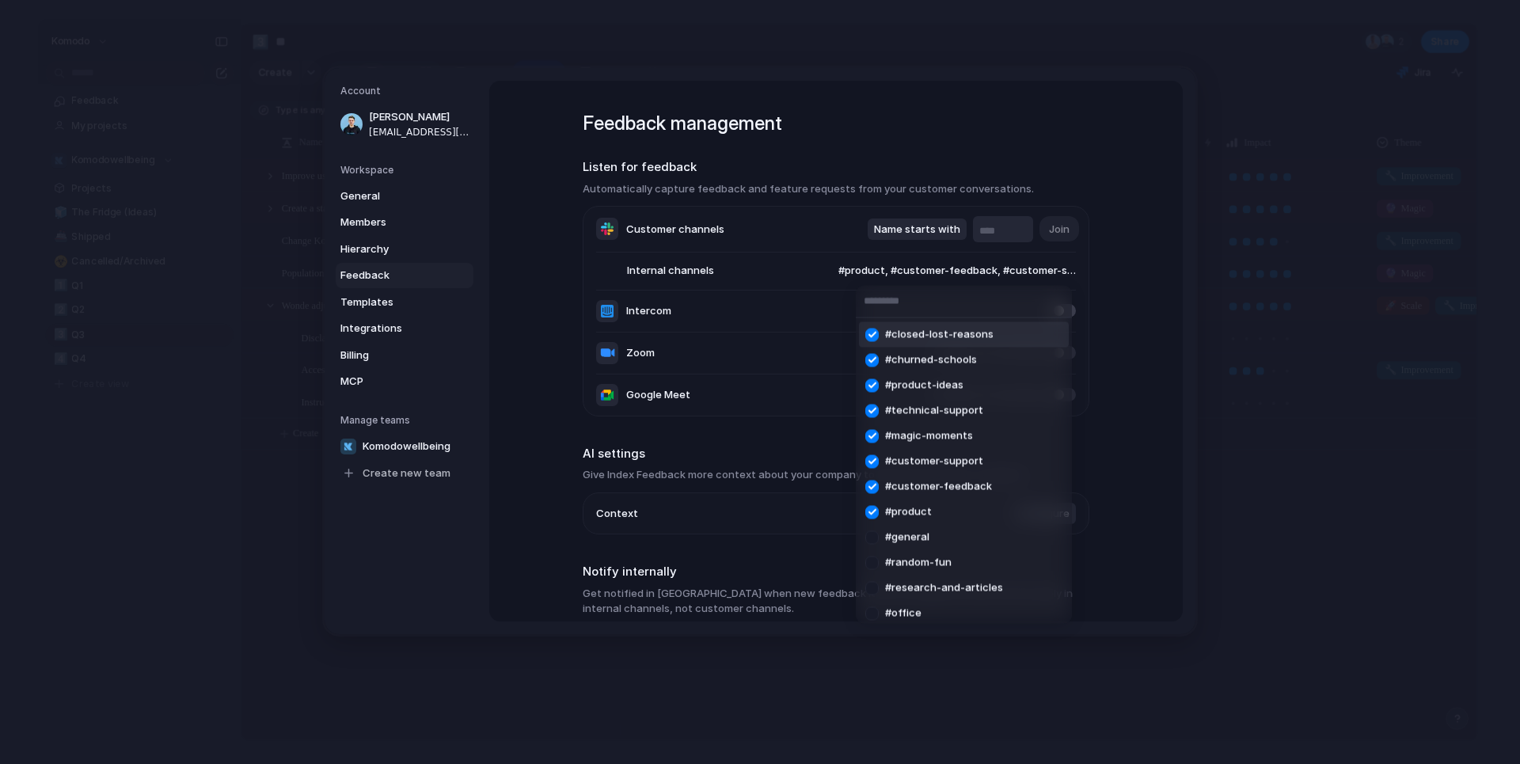
click at [1146, 241] on div "#closed-lost-reasons #churned-schools #product-ideas #technical-support #magic-…" at bounding box center [760, 382] width 1520 height 764
